Goal: Task Accomplishment & Management: Complete application form

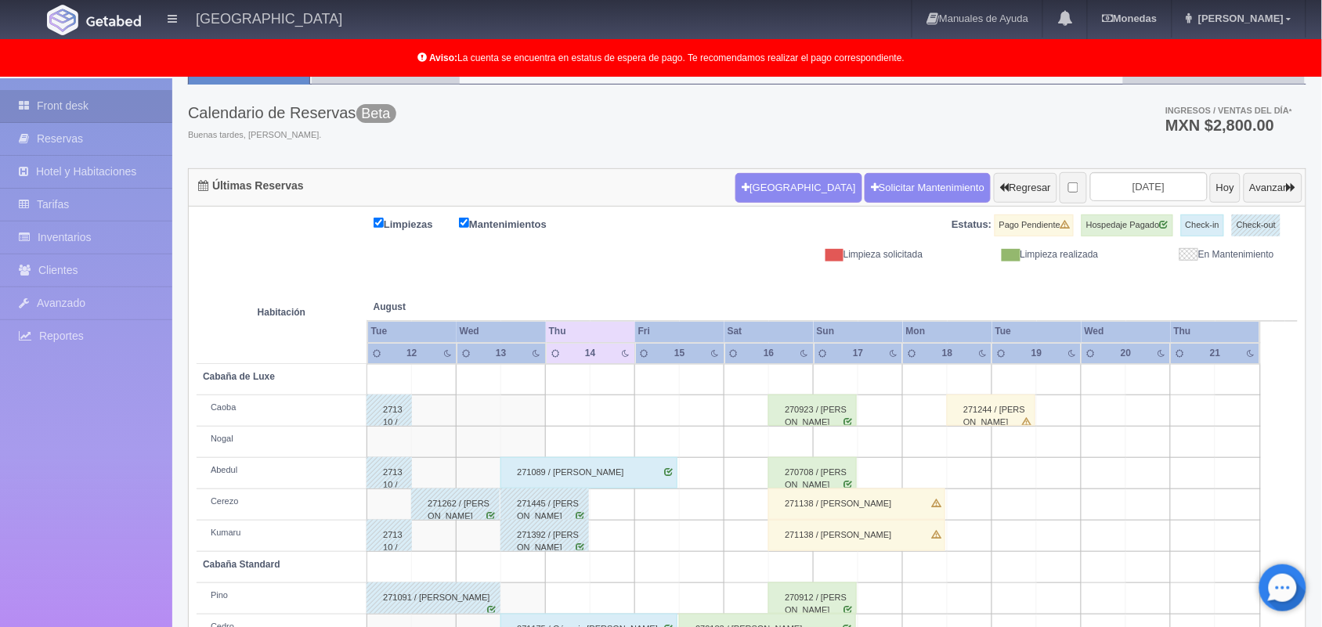
scroll to position [68, 0]
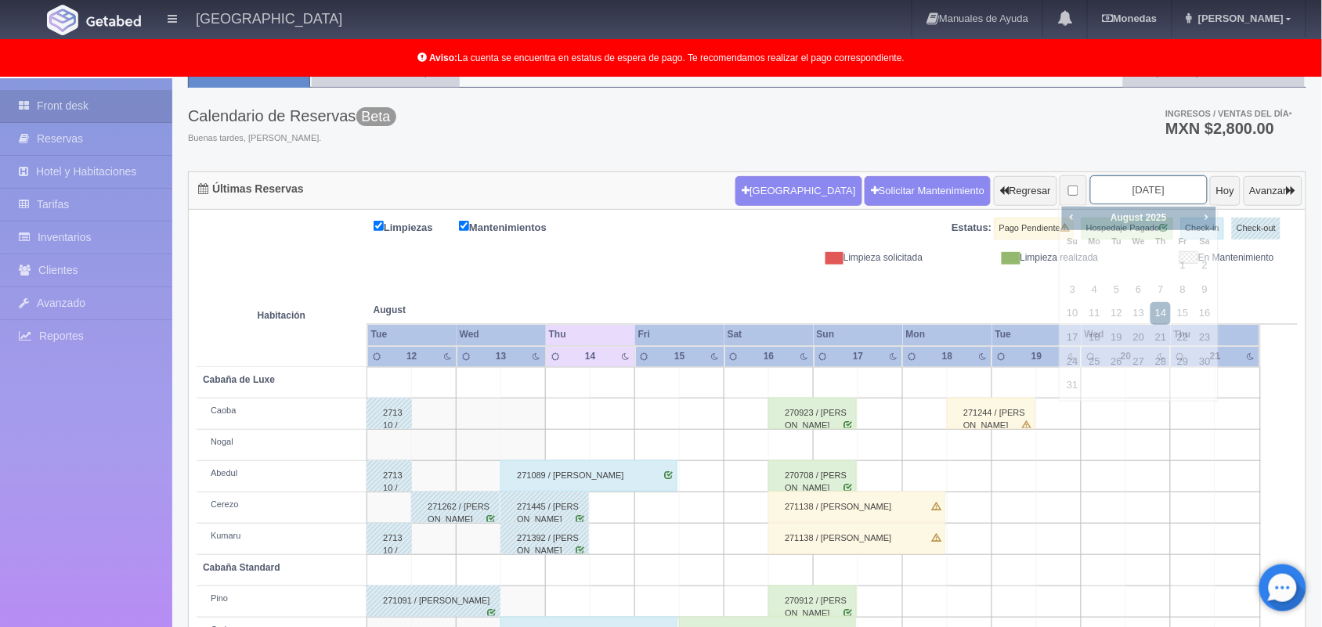
click at [1118, 184] on input "[DATE]" at bounding box center [1148, 189] width 117 height 29
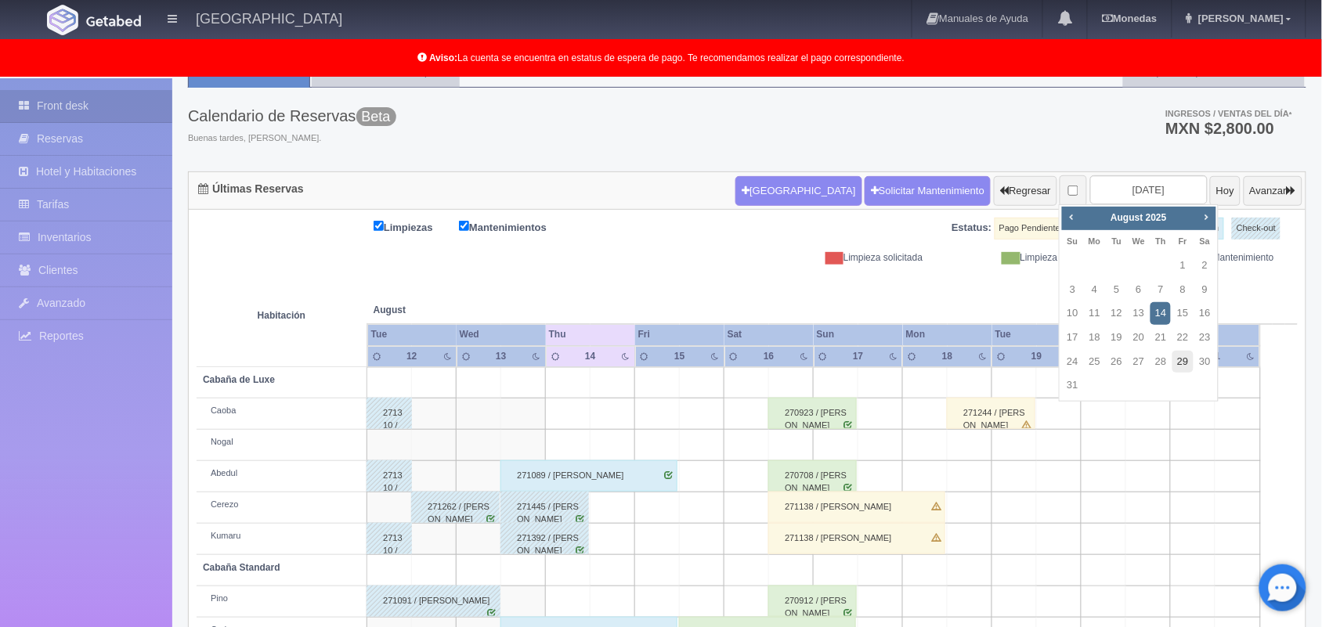
click at [1181, 362] on link "29" at bounding box center [1182, 362] width 20 height 23
type input "2025-08-29"
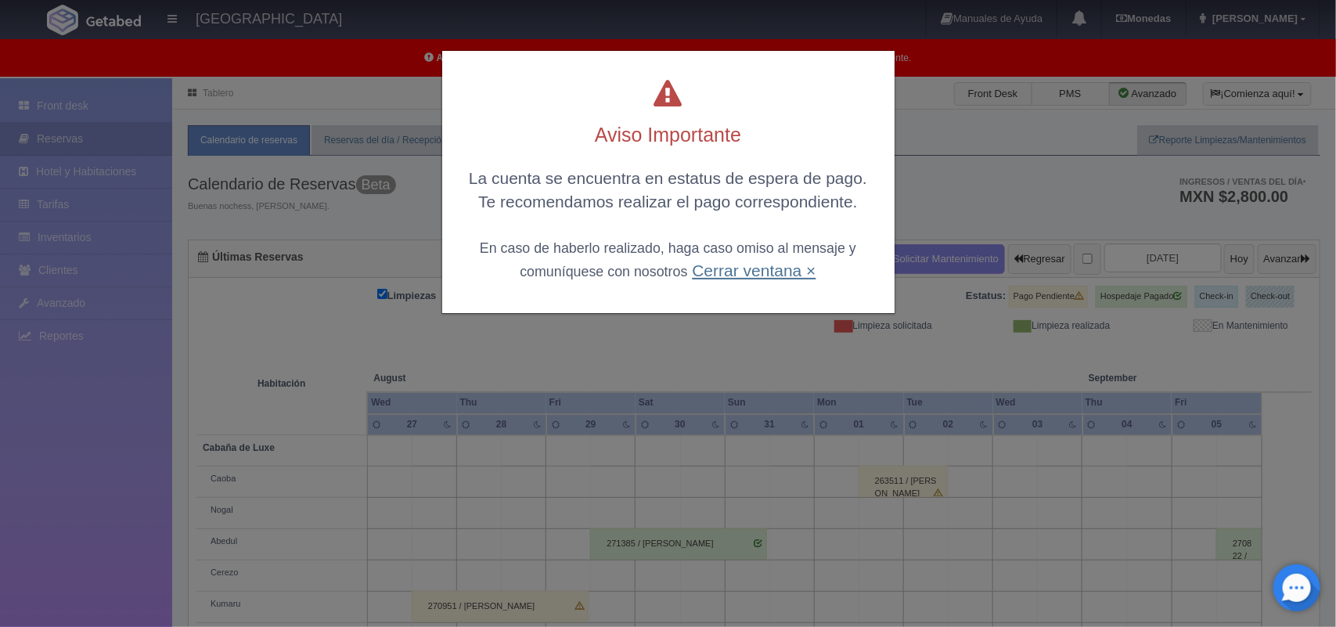
click at [755, 275] on link "Cerrar ventana ×" at bounding box center [754, 270] width 124 height 18
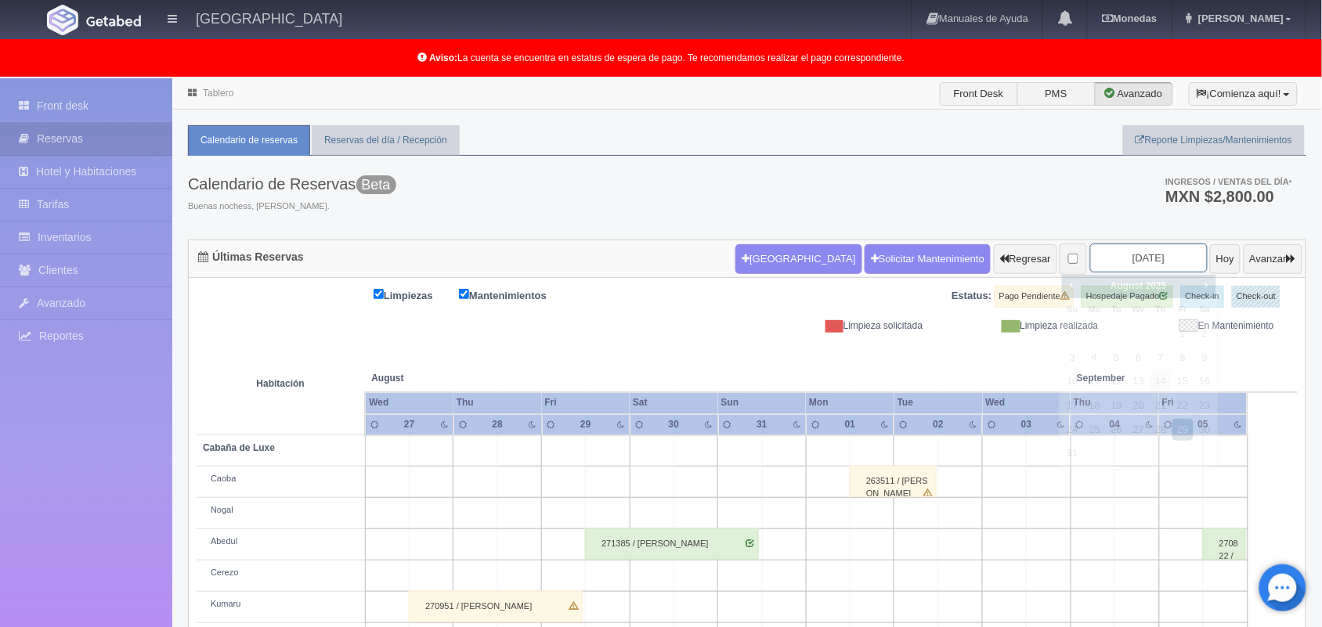
click at [1124, 257] on input "2025-08-29" at bounding box center [1148, 257] width 117 height 29
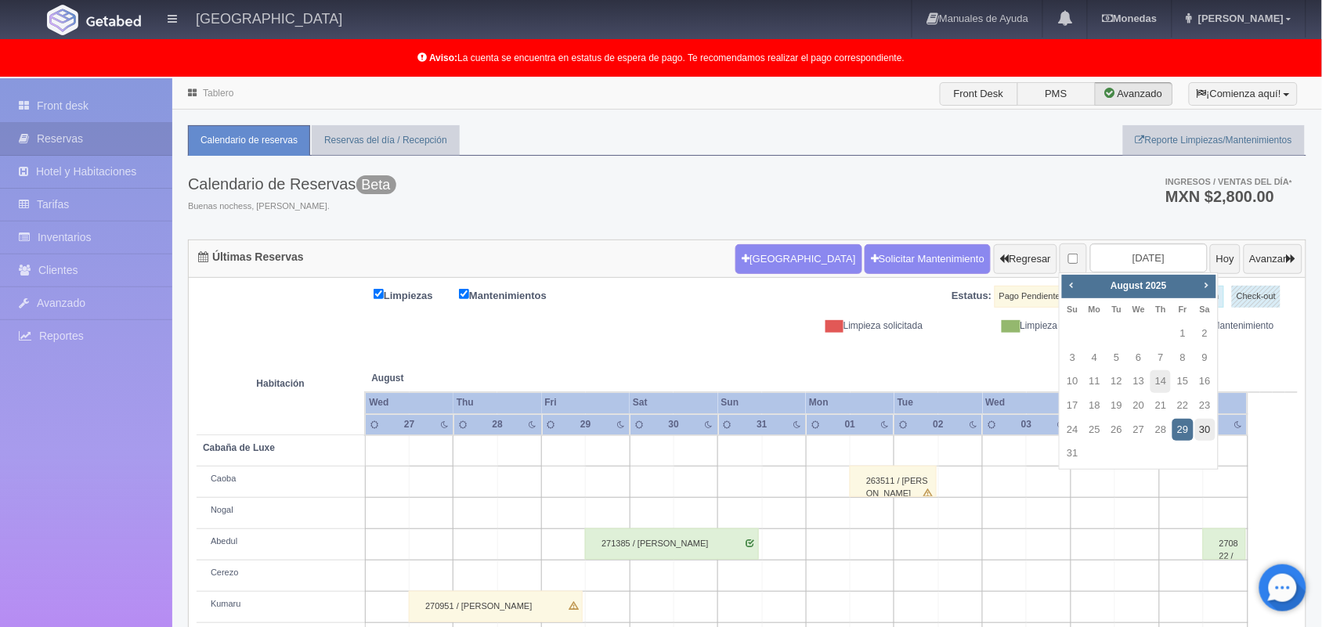
click at [1195, 435] on link "30" at bounding box center [1205, 430] width 20 height 23
type input "2025-08-30"
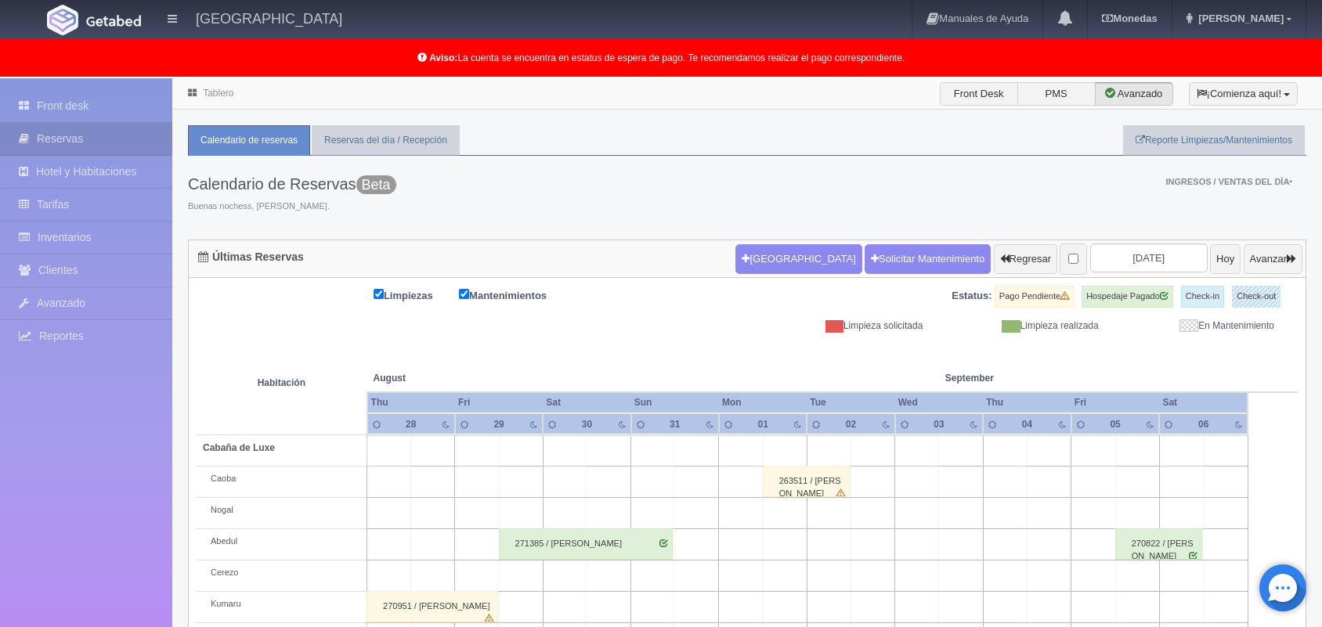
scroll to position [217, 0]
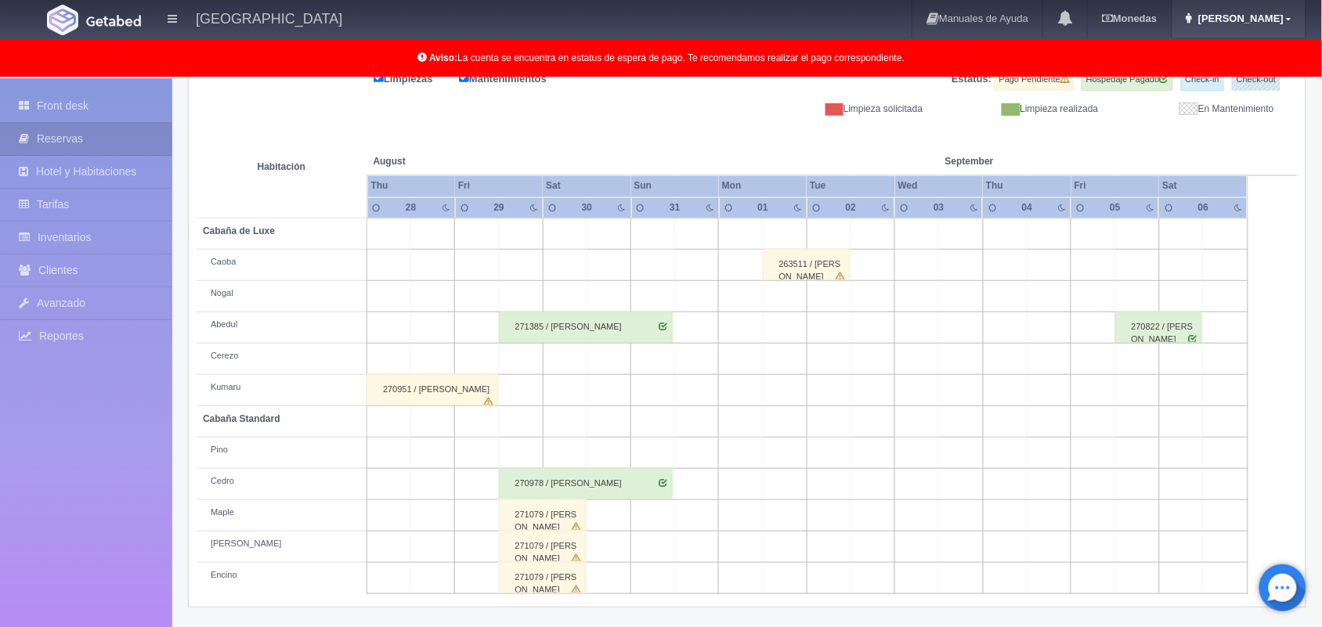
click at [1278, 18] on span "Marlene" at bounding box center [1238, 19] width 89 height 12
click at [1245, 49] on link "Mi Perfil" at bounding box center [1243, 55] width 124 height 20
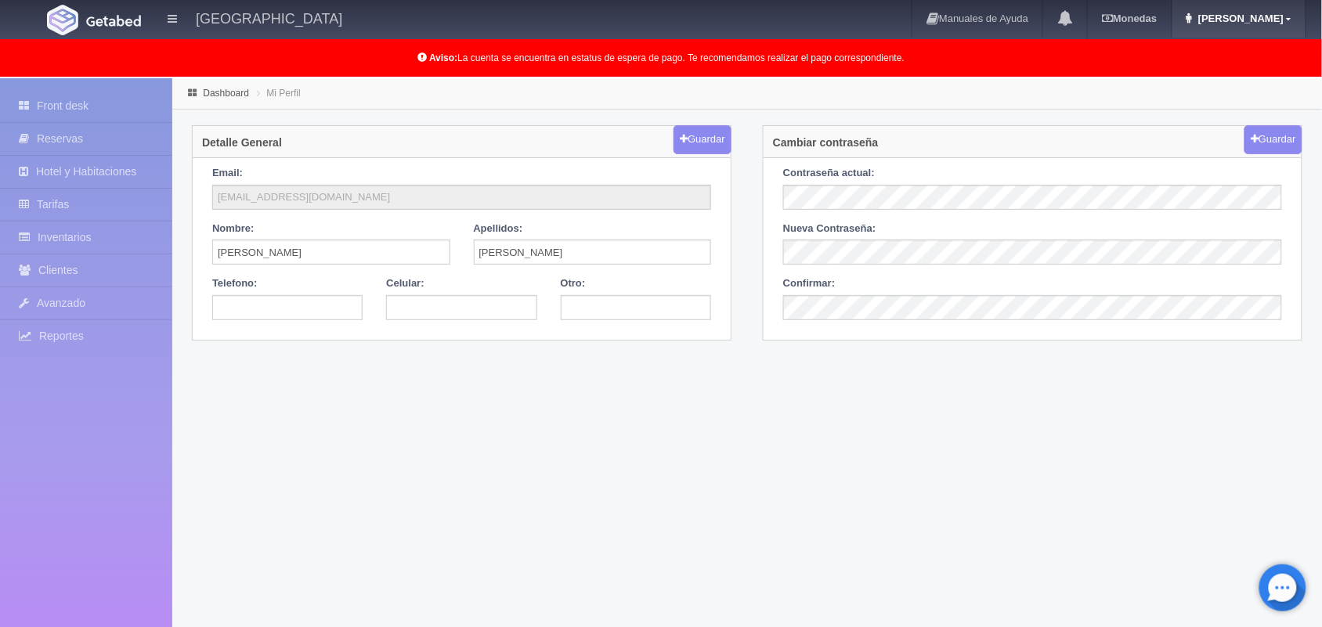
click at [1278, 20] on span "[PERSON_NAME]" at bounding box center [1238, 19] width 89 height 12
click at [1260, 73] on link "Salir / Log Out" at bounding box center [1243, 74] width 124 height 20
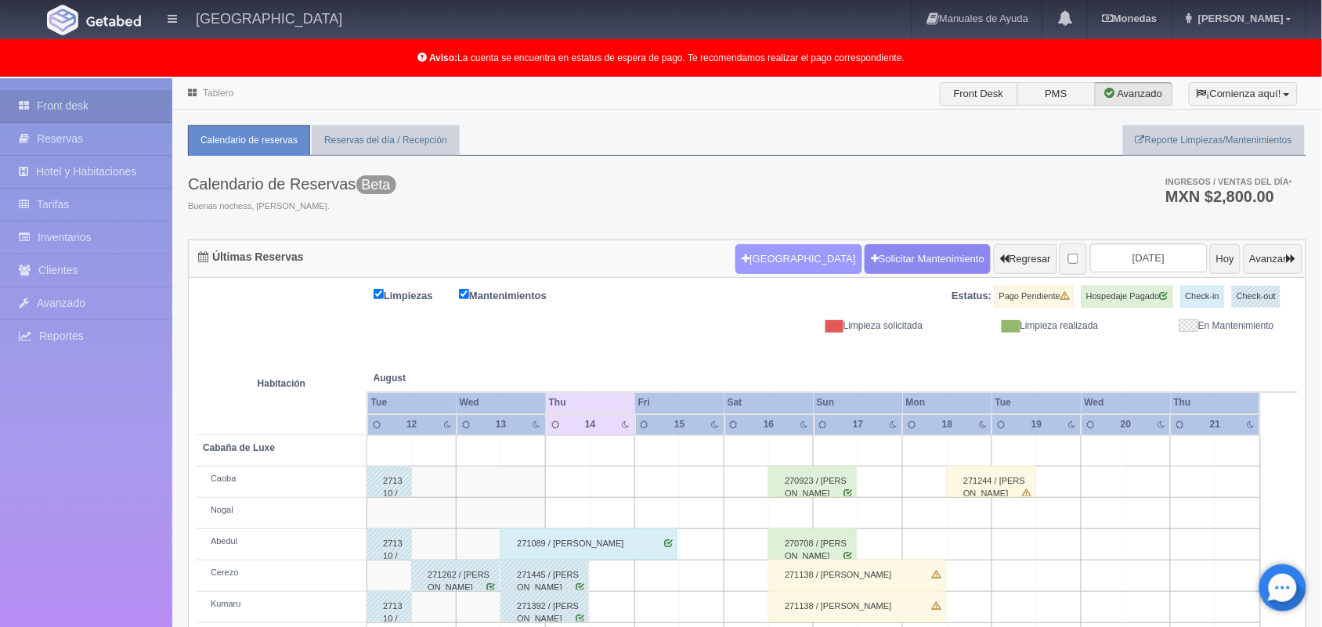
click at [764, 248] on button "Nueva Reserva" at bounding box center [798, 259] width 126 height 30
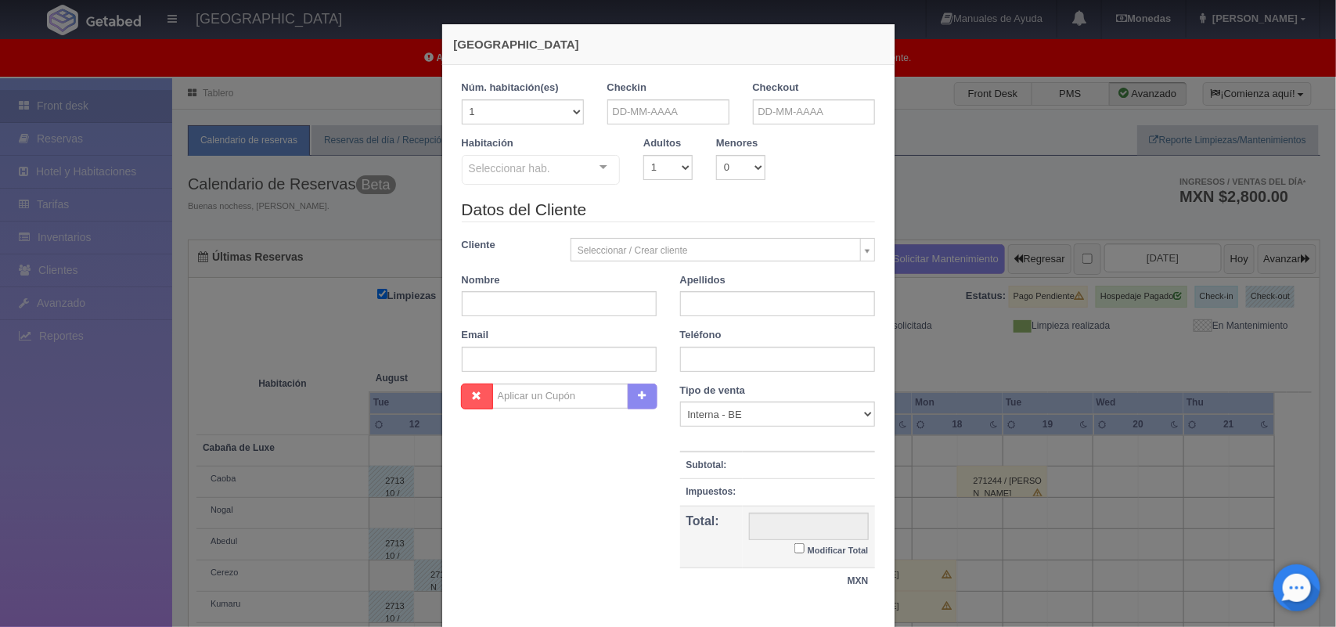
checkbox input "false"
click at [658, 111] on input "text" at bounding box center [669, 111] width 122 height 25
click at [705, 236] on link "14" at bounding box center [702, 233] width 20 height 23
type input "[DATE]"
checkbox input "false"
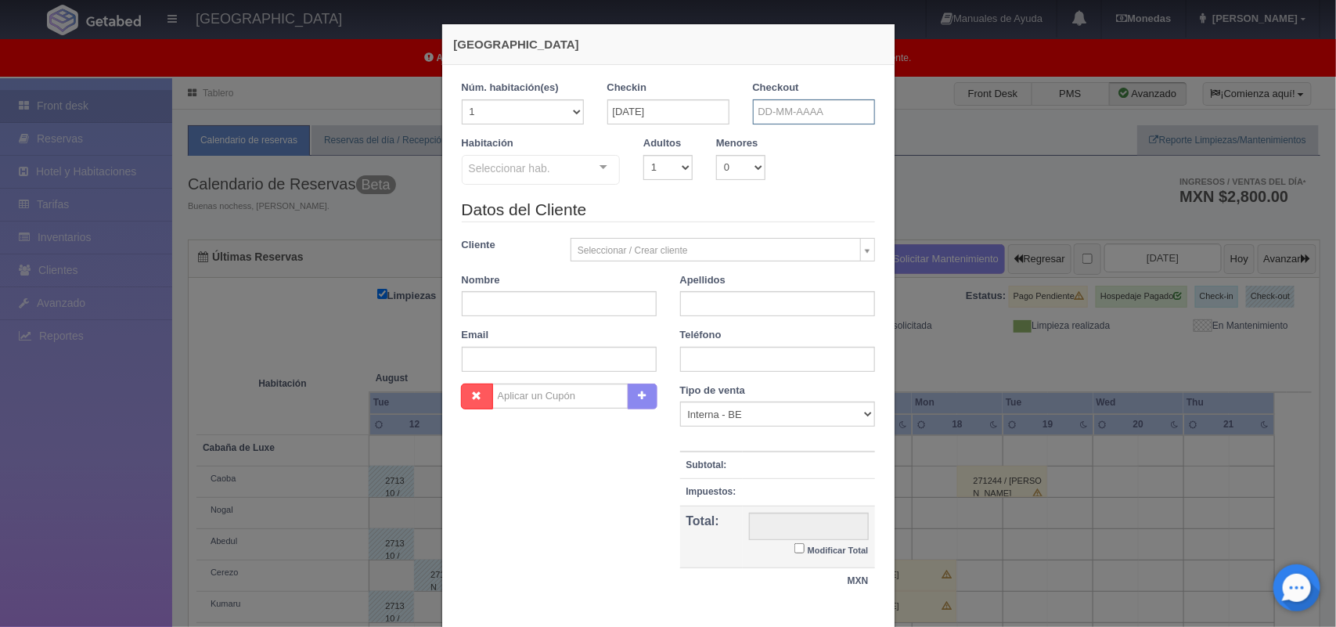
click at [811, 106] on input "text" at bounding box center [814, 111] width 122 height 25
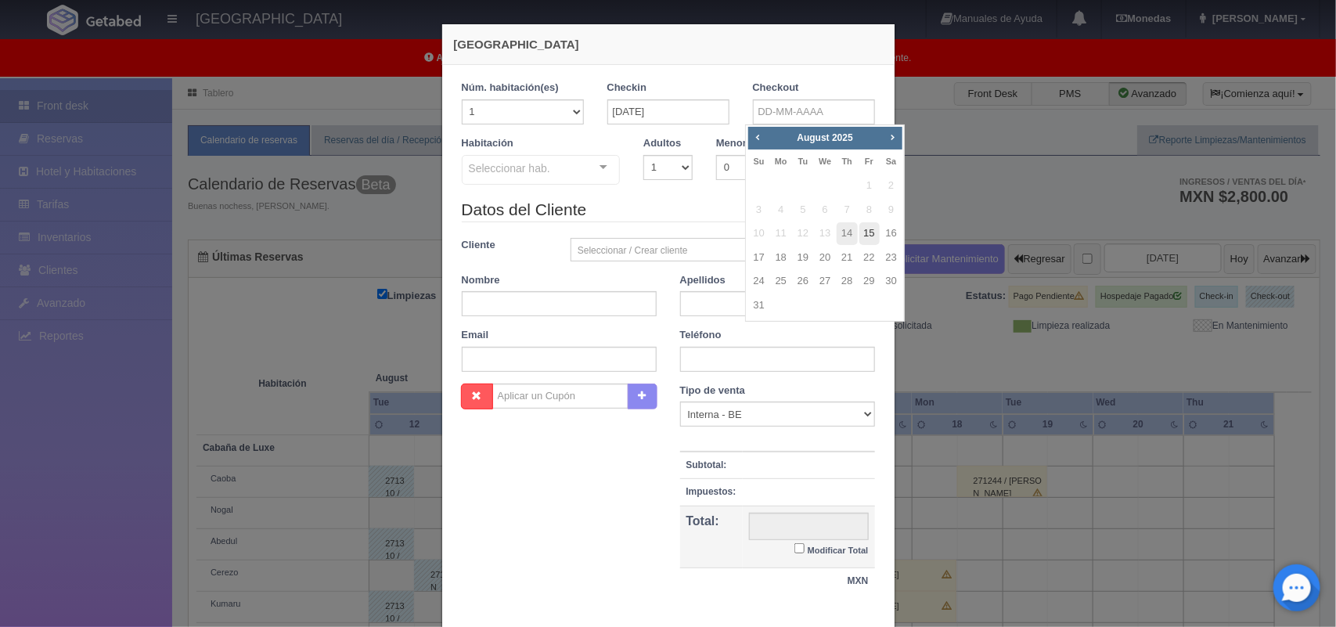
click at [873, 240] on link "15" at bounding box center [870, 233] width 20 height 23
type input "[DATE]"
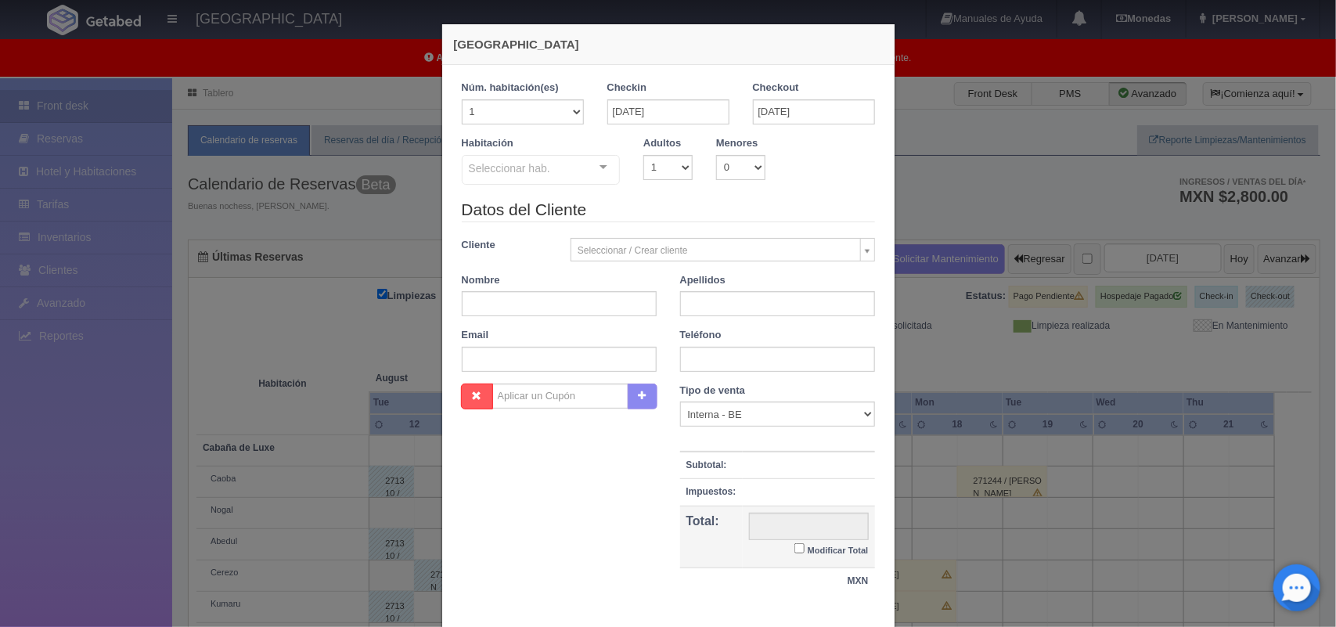
checkbox input "false"
click at [666, 166] on select "1 2 3 4 5 6 7 8 9 10" at bounding box center [668, 167] width 49 height 25
select select "2"
click at [644, 155] on select "1 2 3 4 5 6 7 8 9 10" at bounding box center [668, 167] width 49 height 25
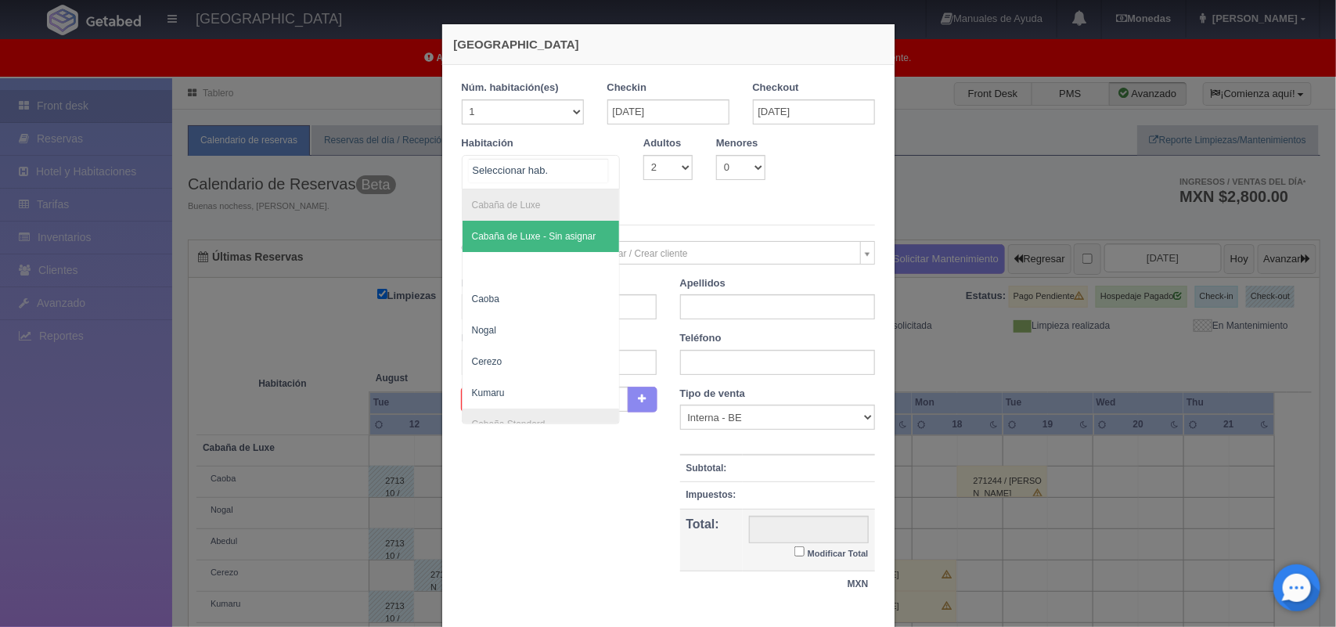
click at [587, 170] on div "Cabaña de Luxe Cabaña de Luxe - Sin asignar Caoba Nogal Cerezo Kumaru Cabaña St…" at bounding box center [541, 172] width 159 height 34
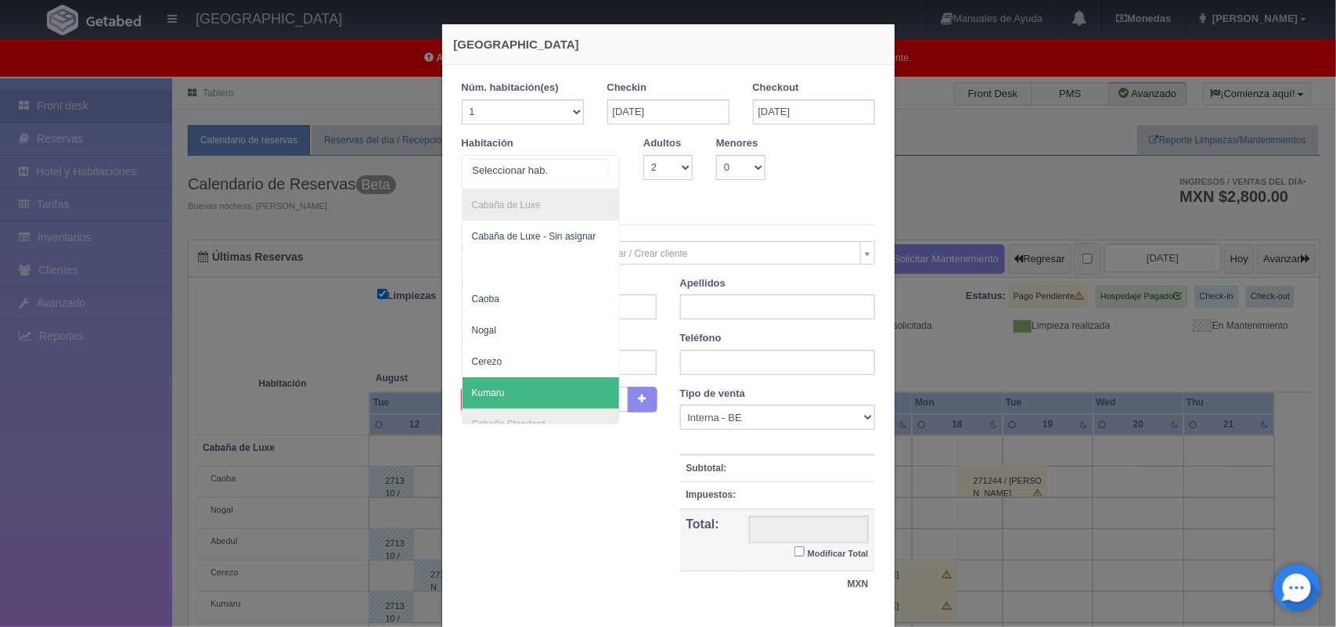
click at [561, 402] on span "Kumaru" at bounding box center [541, 392] width 157 height 31
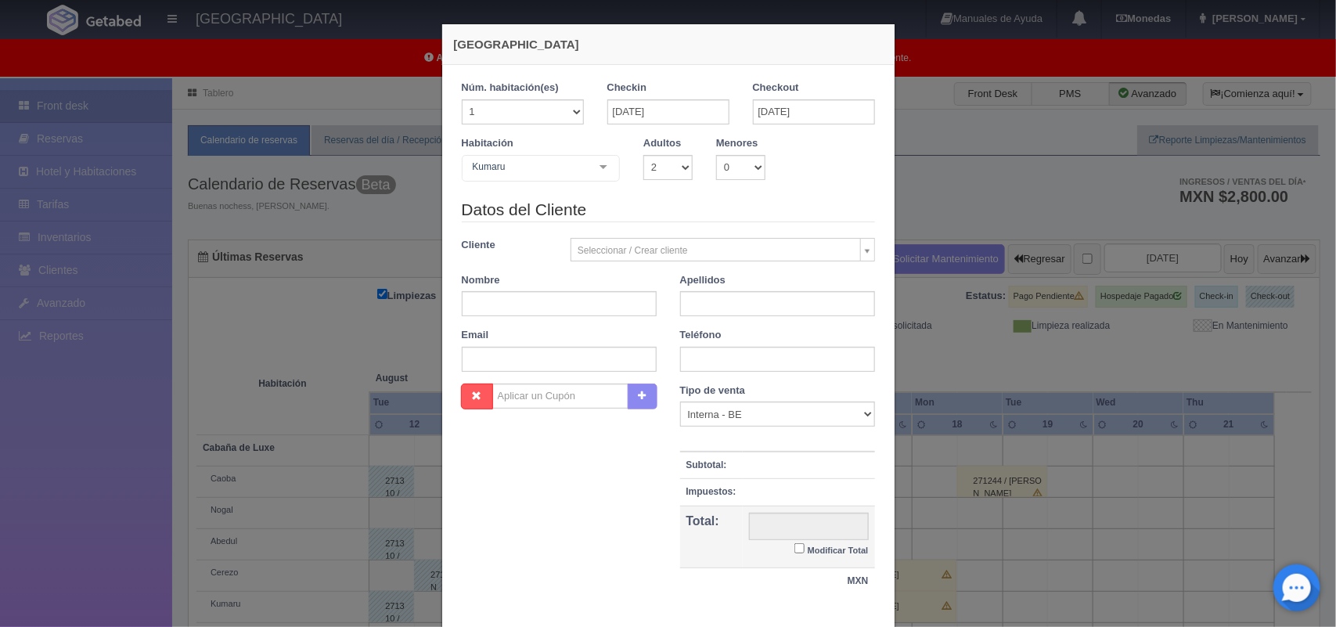
checkbox input "false"
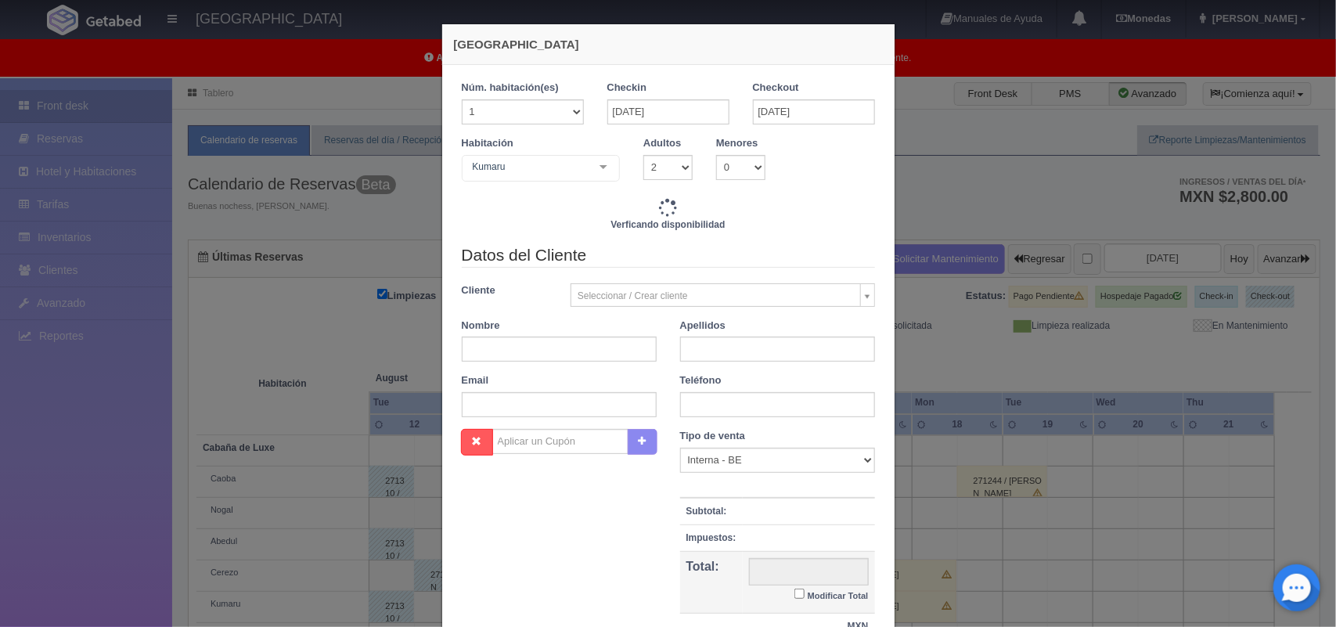
type input "1500.00"
checkbox input "false"
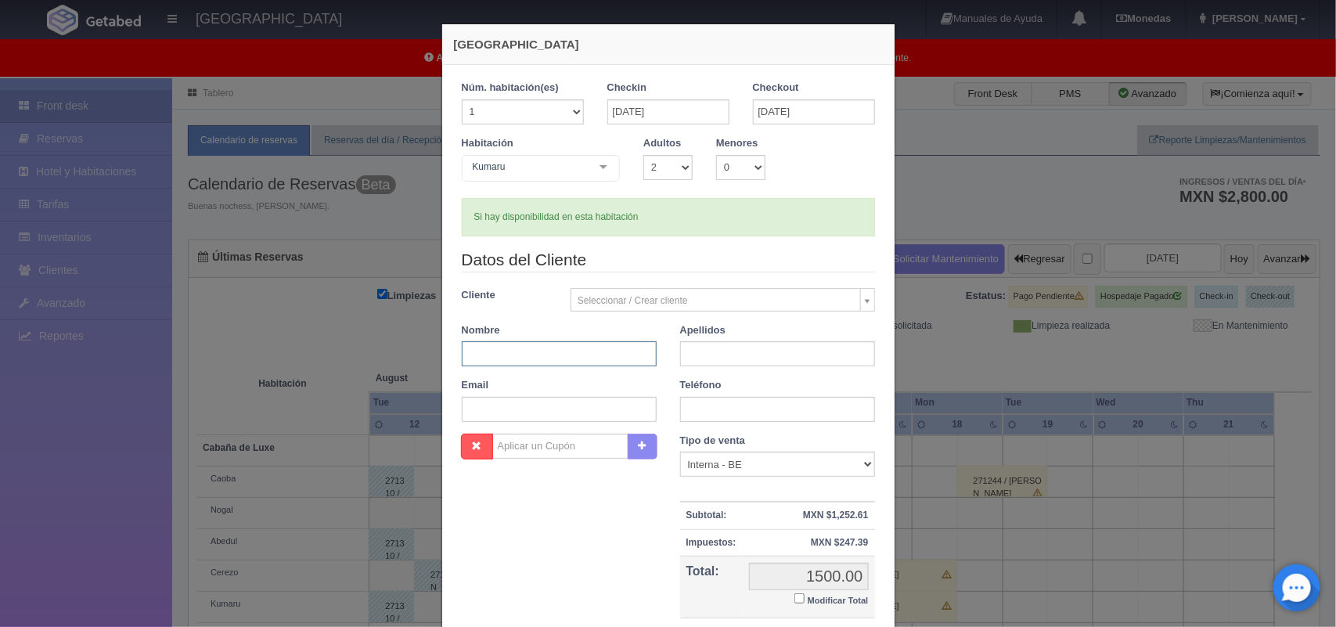
click at [552, 362] on input "text" at bounding box center [559, 353] width 195 height 25
type input "Angello"
click at [711, 355] on input "text" at bounding box center [777, 353] width 195 height 25
type input "[PERSON_NAME]"
click at [752, 408] on input "text" at bounding box center [777, 409] width 195 height 25
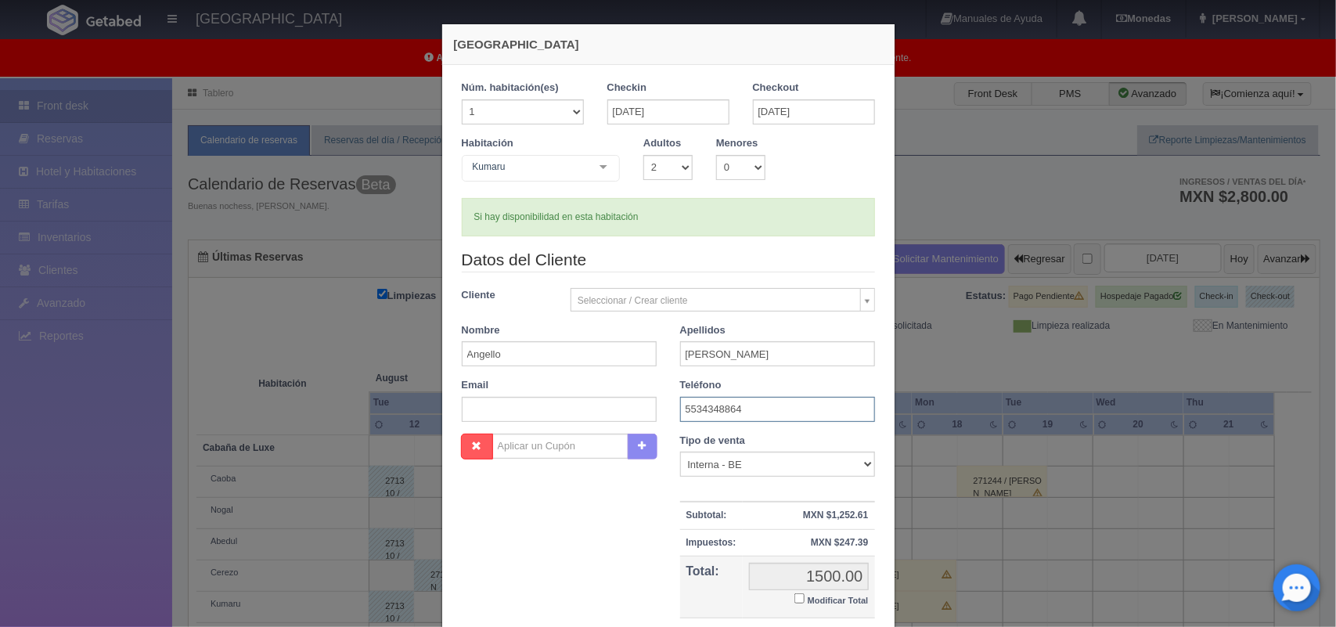
scroll to position [72, 0]
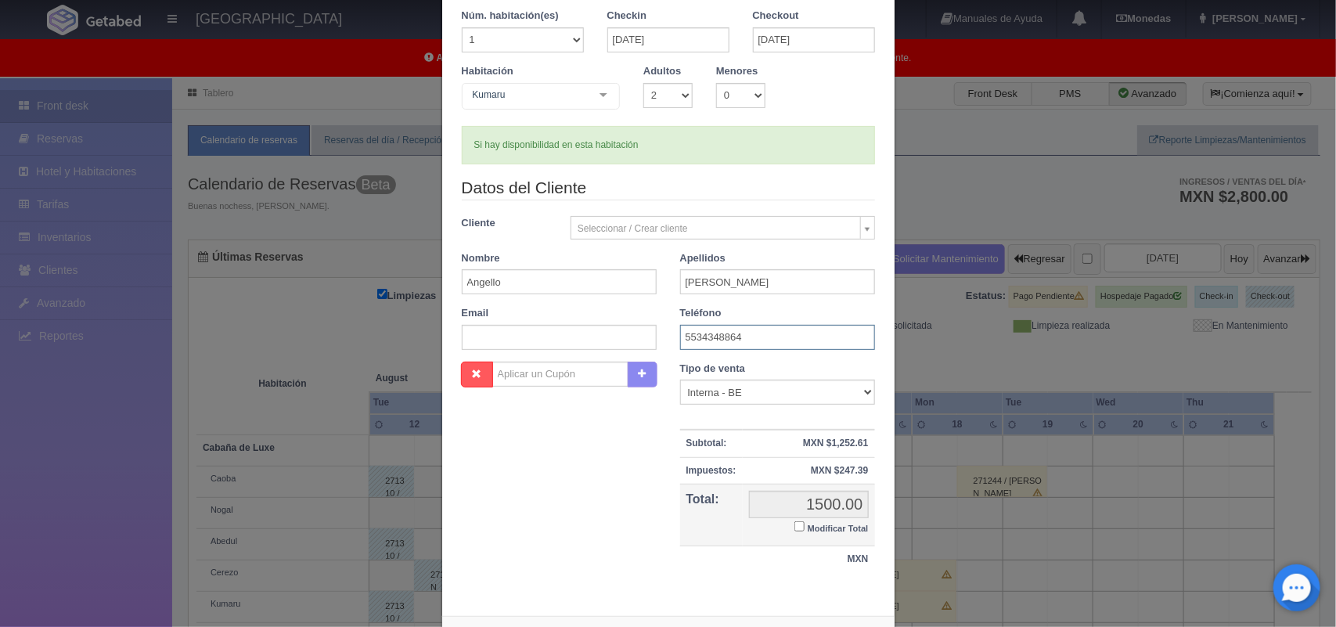
type input "5534348864"
click at [795, 528] on input "Modificar Total" at bounding box center [800, 526] width 10 height 10
checkbox input "true"
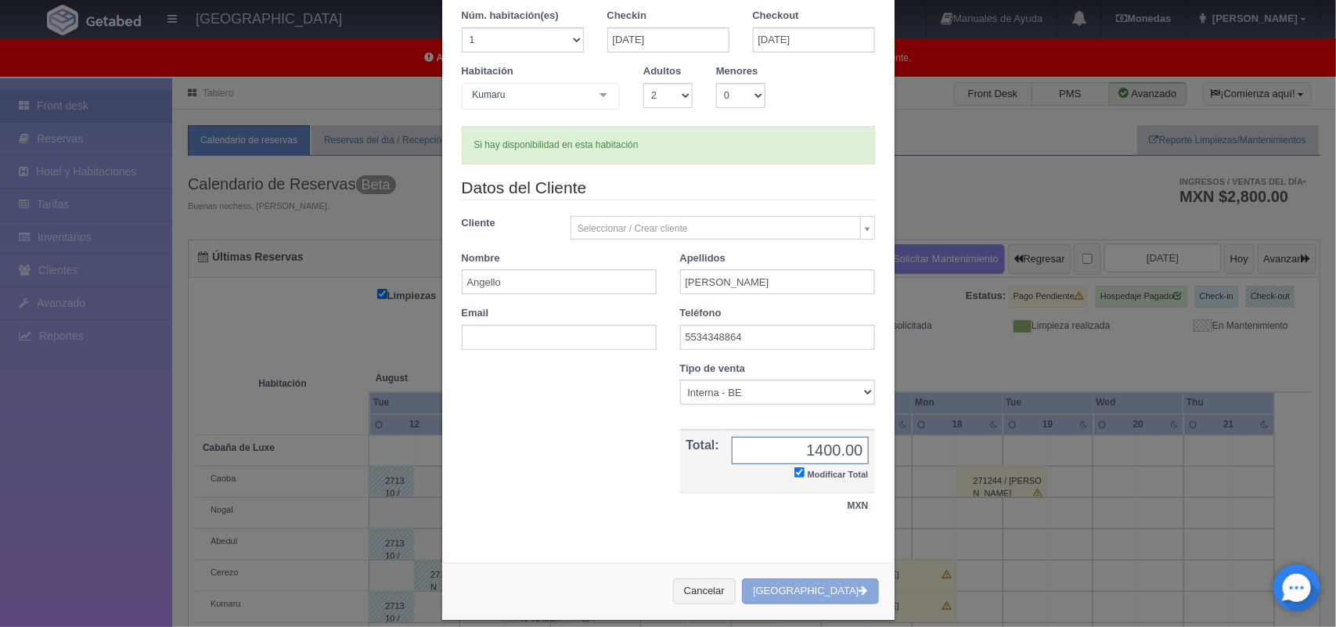
type input "1400.00"
click at [813, 597] on button "Crear Reserva" at bounding box center [810, 592] width 136 height 26
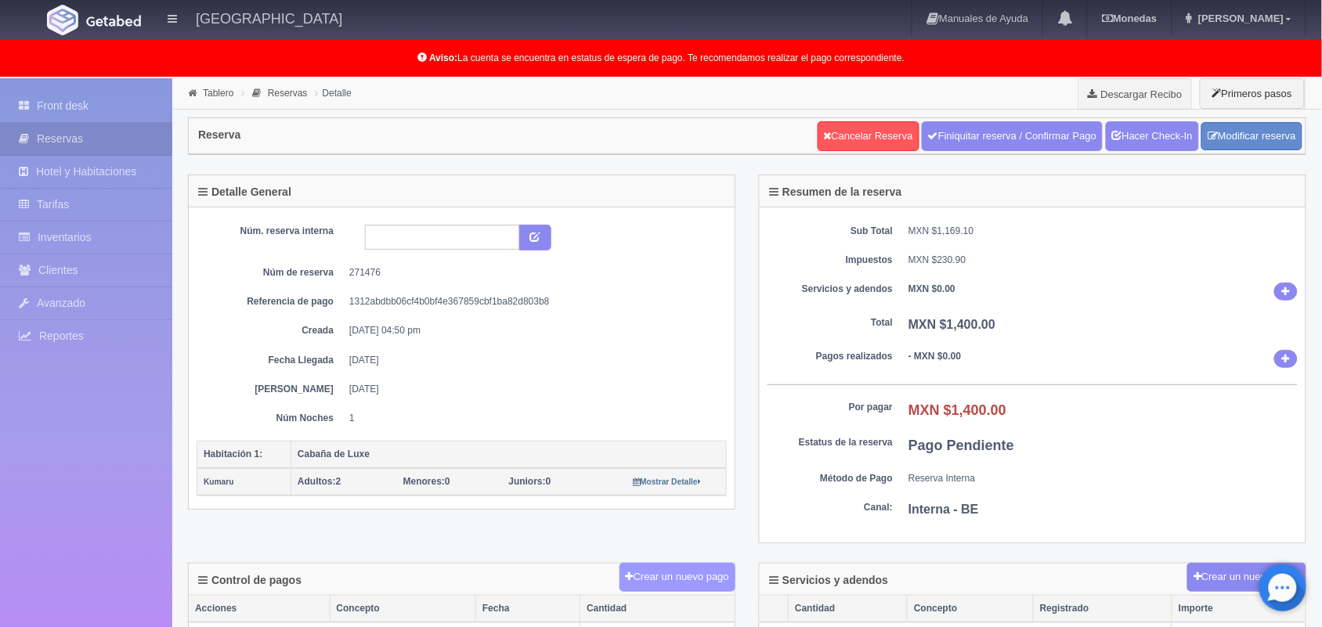
click at [658, 573] on button "Crear un nuevo pago" at bounding box center [677, 577] width 116 height 29
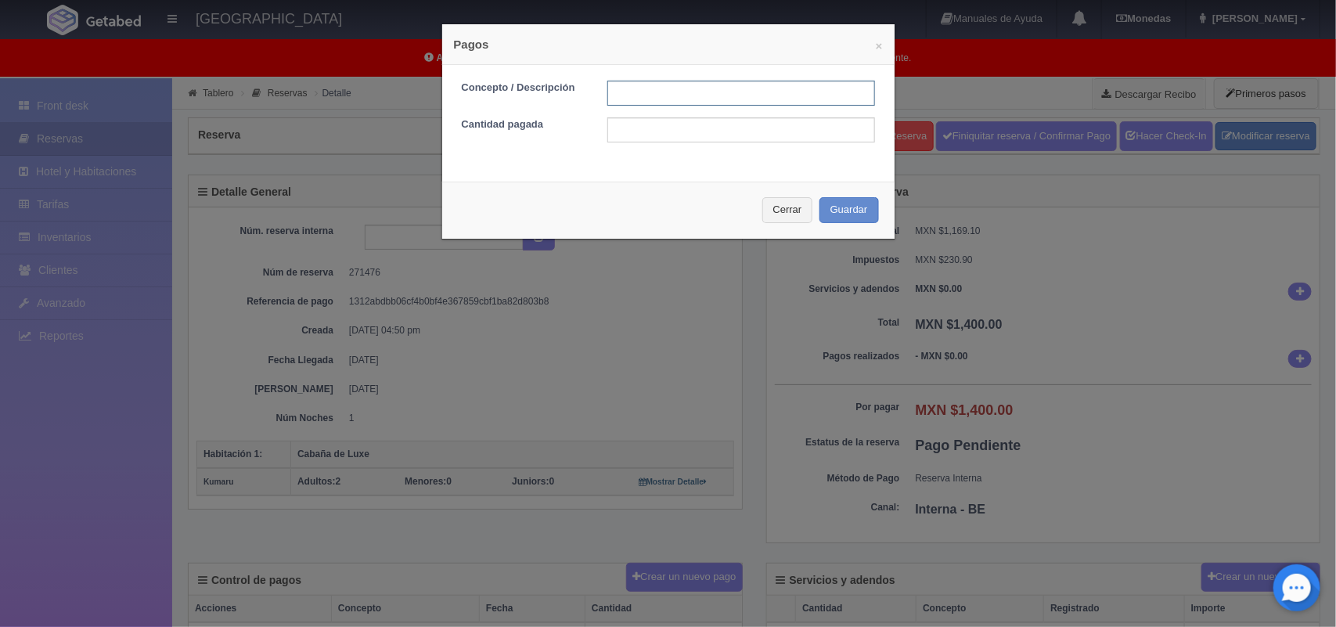
click at [660, 96] on input "text" at bounding box center [742, 93] width 268 height 25
type input "Pago efectivo [DATE]"
click at [690, 128] on input "text" at bounding box center [742, 129] width 268 height 25
type input "1400.00"
click at [854, 209] on button "Guardar" at bounding box center [849, 210] width 59 height 26
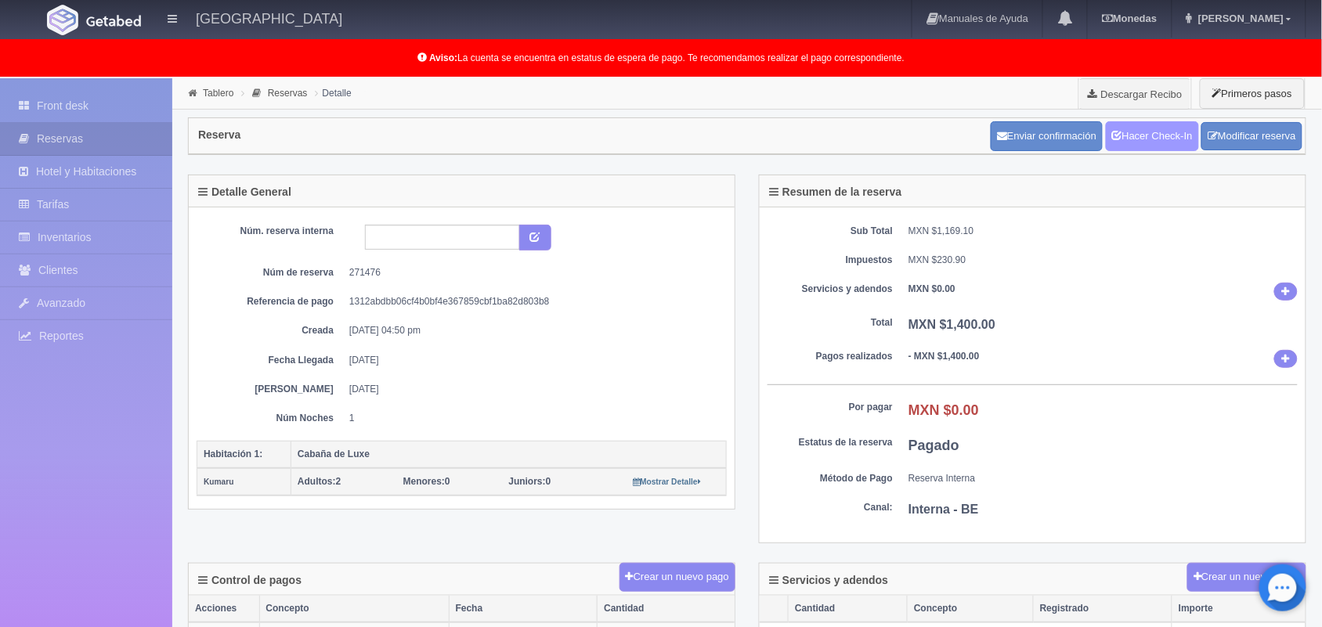
click at [1149, 133] on link "Hacer Check-In" at bounding box center [1151, 136] width 93 height 30
